Goal: Task Accomplishment & Management: Manage account settings

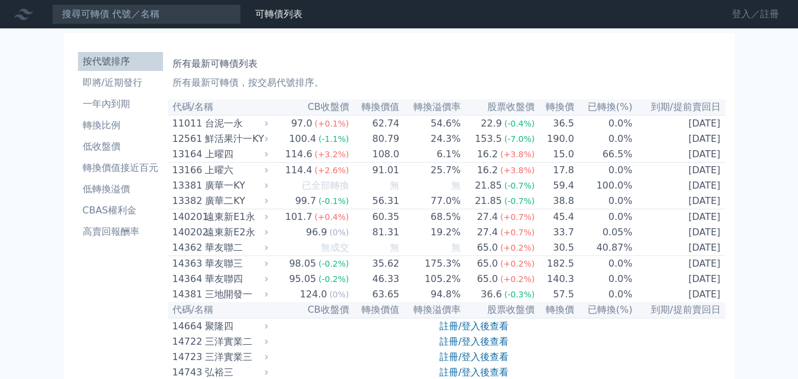
click at [739, 14] on link "登入／註冊" at bounding box center [756, 14] width 66 height 19
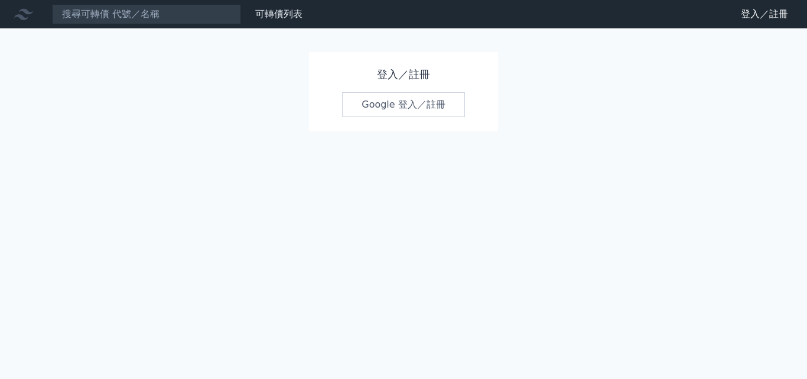
click at [387, 103] on link "Google 登入／註冊" at bounding box center [403, 104] width 123 height 25
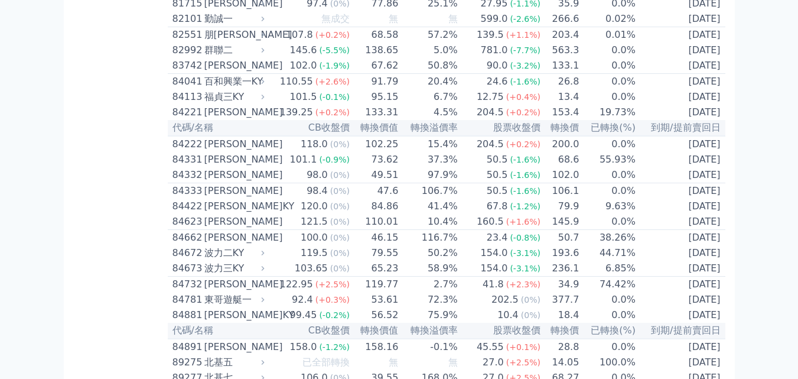
scroll to position [6284, 0]
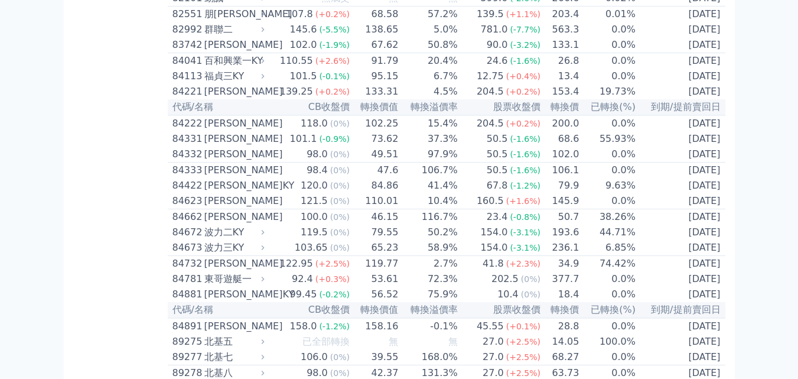
drag, startPoint x: 677, startPoint y: 198, endPoint x: 572, endPoint y: 209, distance: 105.8
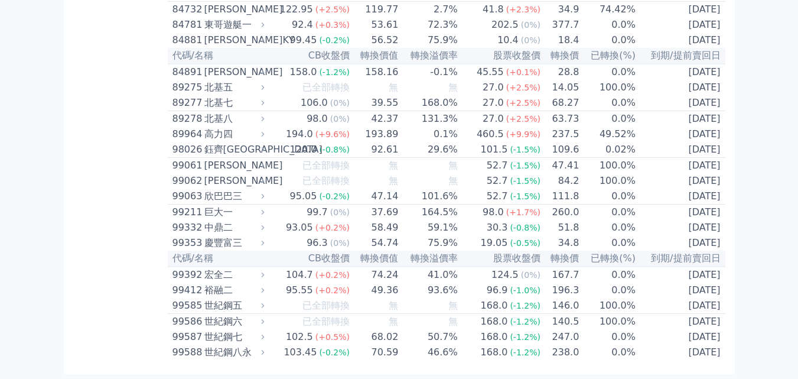
scroll to position [6757, 0]
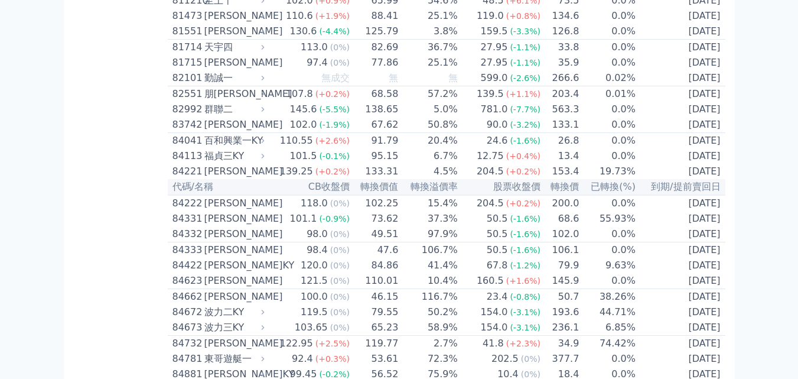
scroll to position [6993, 0]
